Goal: Task Accomplishment & Management: Manage account settings

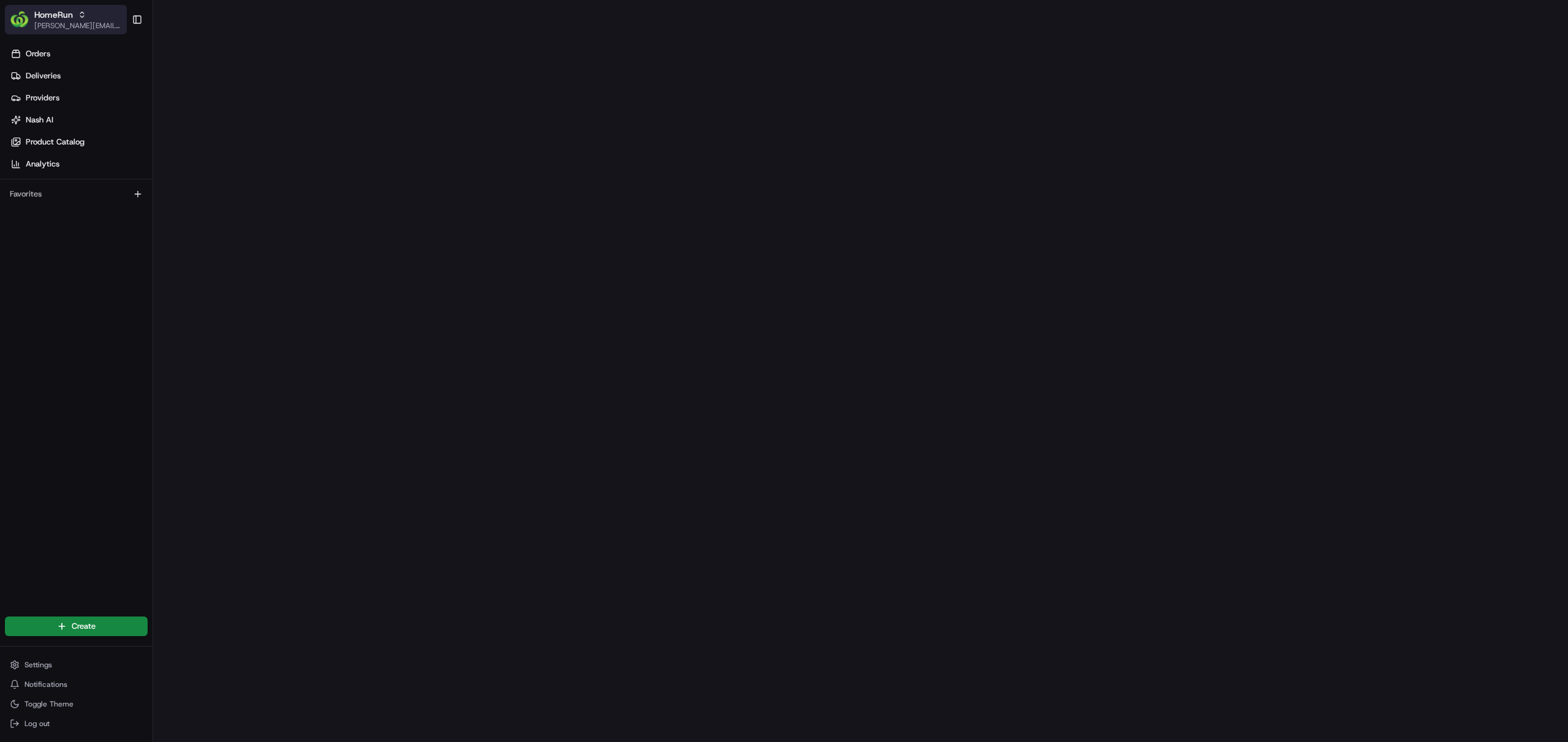
click at [51, 21] on span "[PERSON_NAME][EMAIL_ADDRESS][DOMAIN_NAME]" at bounding box center [78, 26] width 88 height 10
type input "homerun"
click at [172, 65] on span "HomeRun GM" at bounding box center [181, 64] width 50 height 11
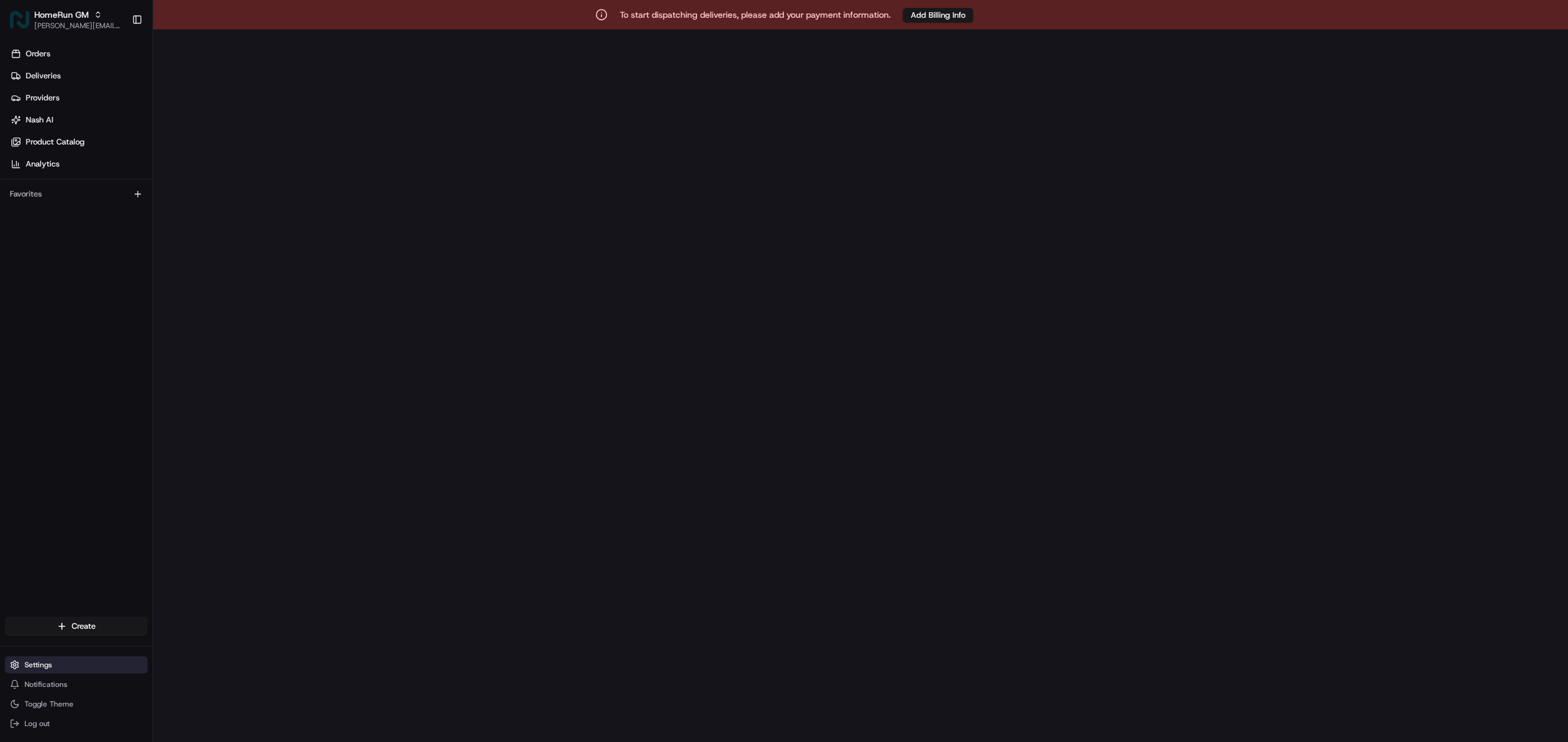
click at [52, 670] on button "Settings" at bounding box center [76, 666] width 143 height 17
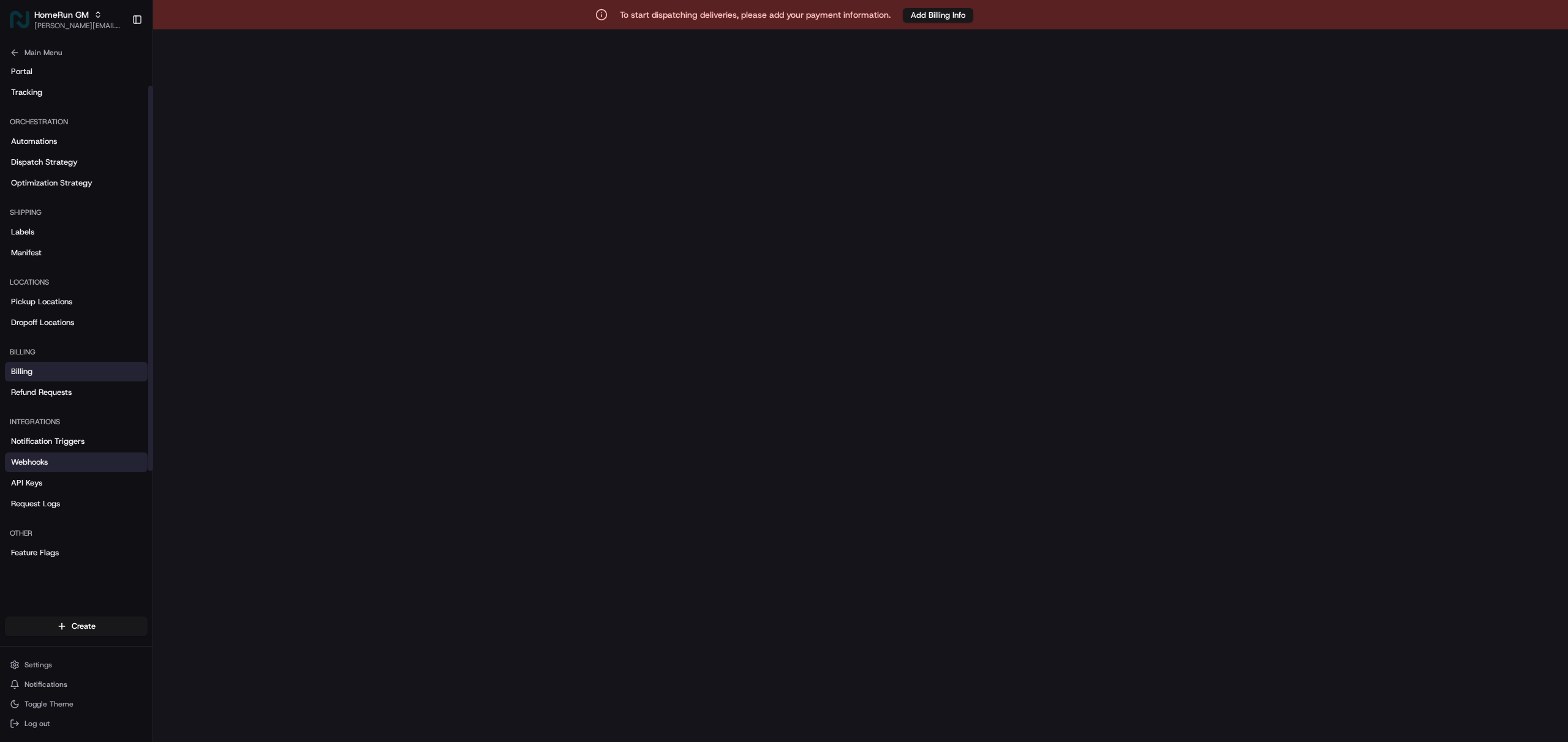
scroll to position [145, 0]
click at [47, 455] on span "Webhooks" at bounding box center [29, 453] width 37 height 11
click at [47, 457] on span "Webhooks" at bounding box center [29, 453] width 37 height 11
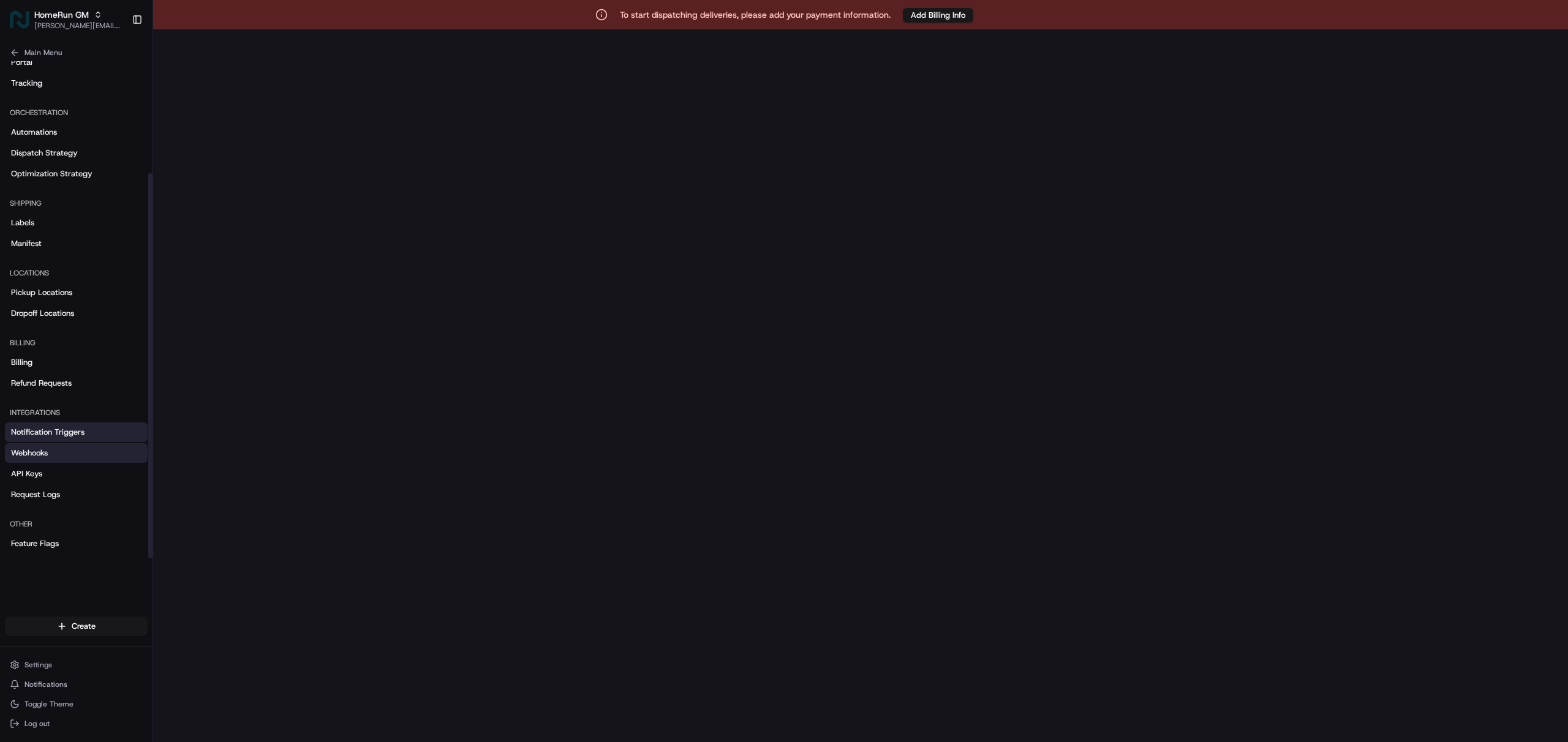
click at [62, 428] on span "Notification Triggers" at bounding box center [48, 433] width 73 height 11
click at [50, 458] on link "Webhooks" at bounding box center [76, 454] width 143 height 20
click at [86, 16] on span "HomeRun GM" at bounding box center [62, 15] width 55 height 12
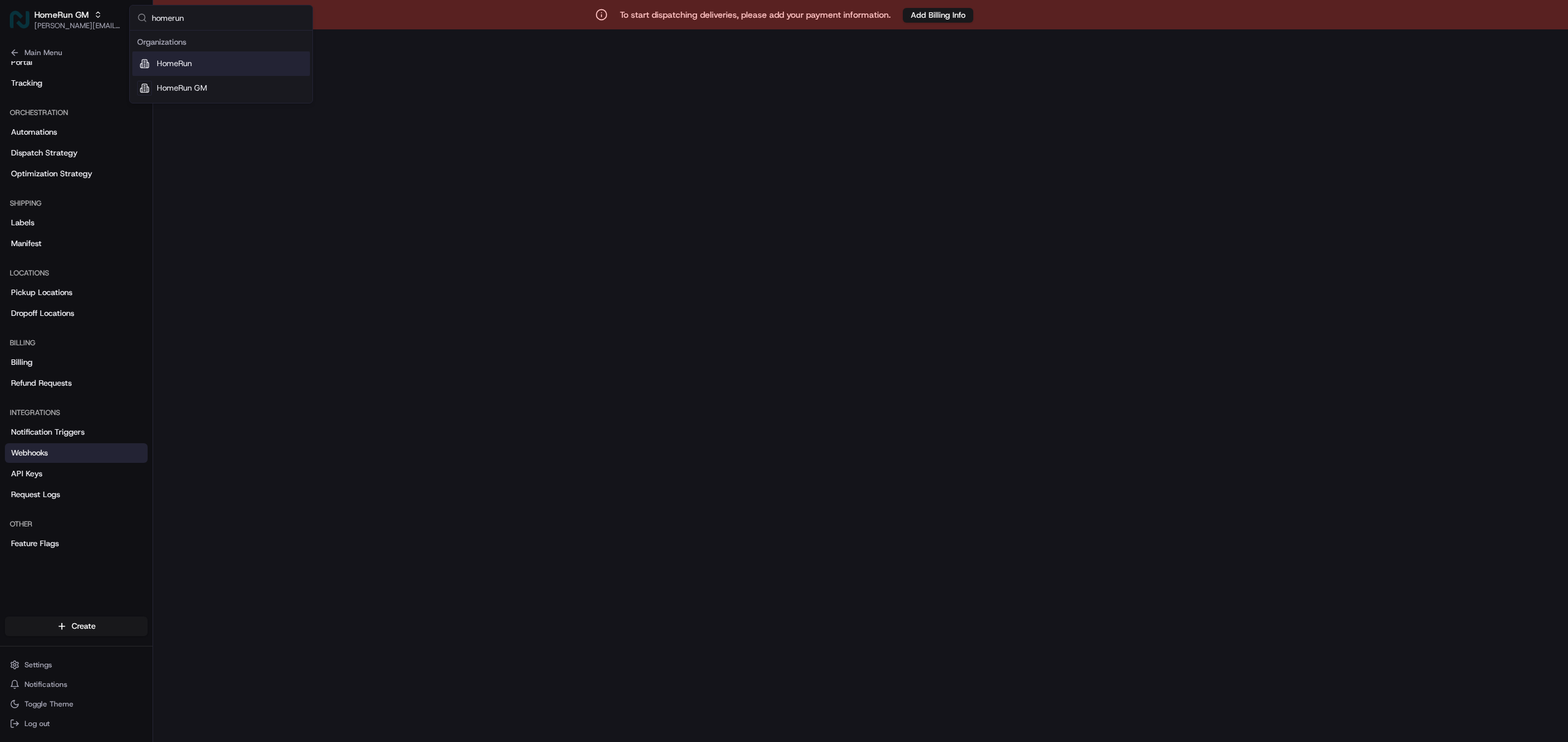
type input "homerun"
click at [162, 66] on span "HomeRun" at bounding box center [174, 64] width 35 height 11
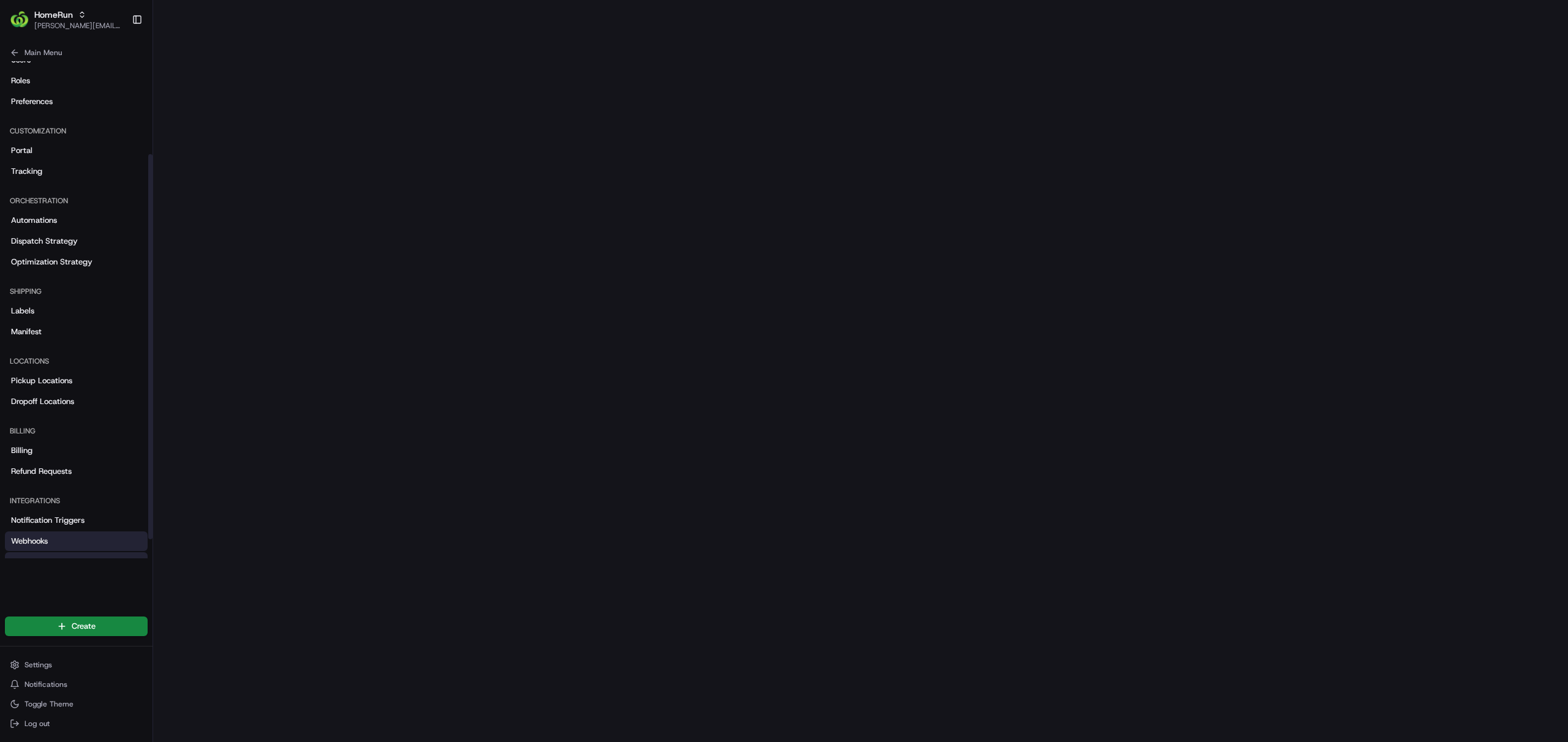
scroll to position [145, 0]
